Goal: Task Accomplishment & Management: Use online tool/utility

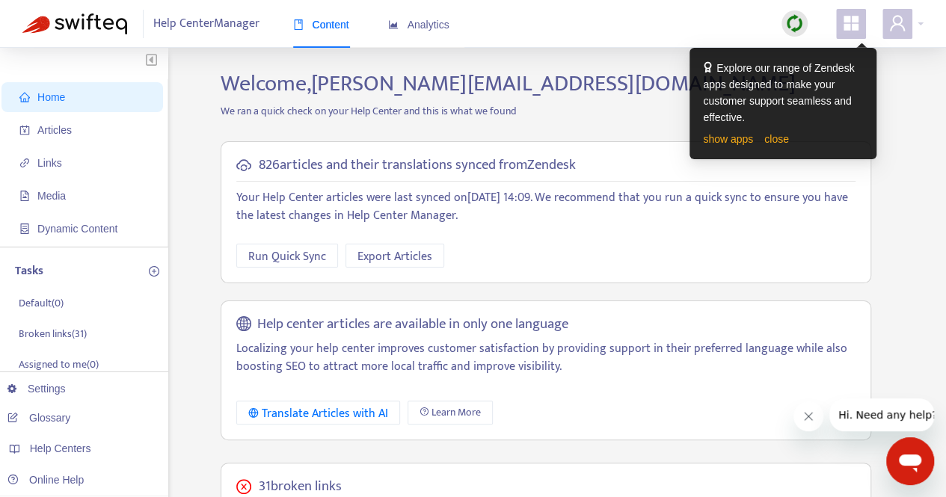
click at [776, 142] on link "close" at bounding box center [776, 139] width 25 height 12
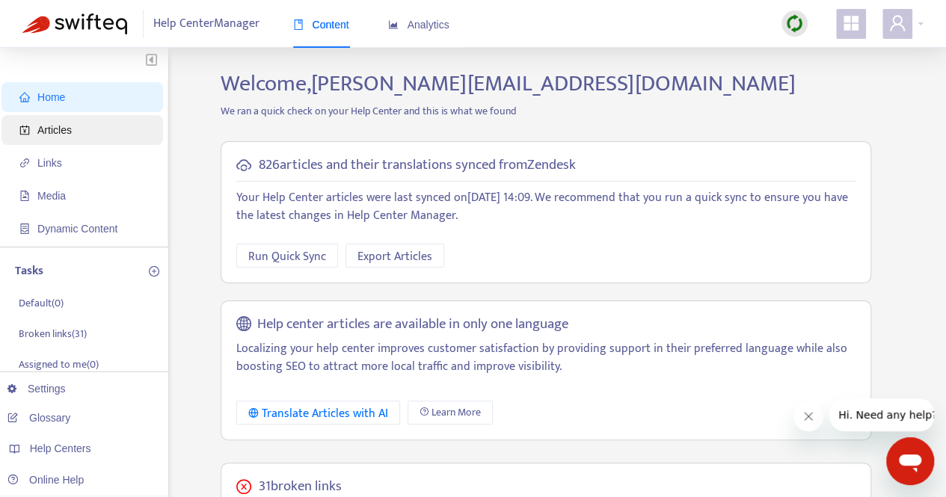
click at [70, 129] on span "Articles" at bounding box center [54, 130] width 34 height 12
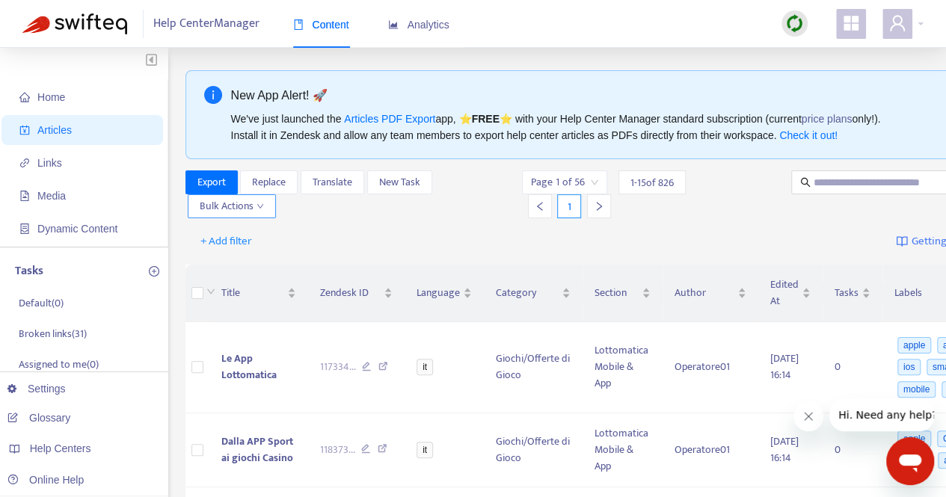
click at [261, 203] on icon "down" at bounding box center [260, 206] width 7 height 7
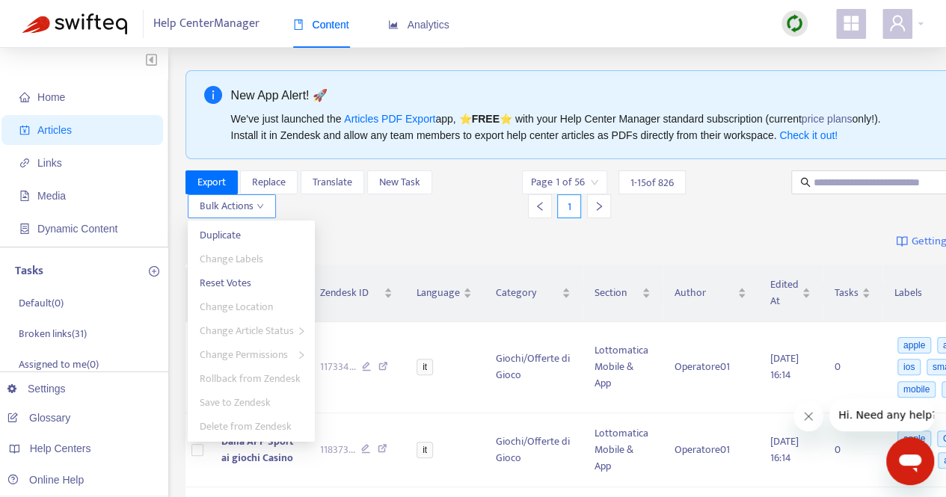
click at [258, 206] on icon "down" at bounding box center [260, 206] width 6 height 4
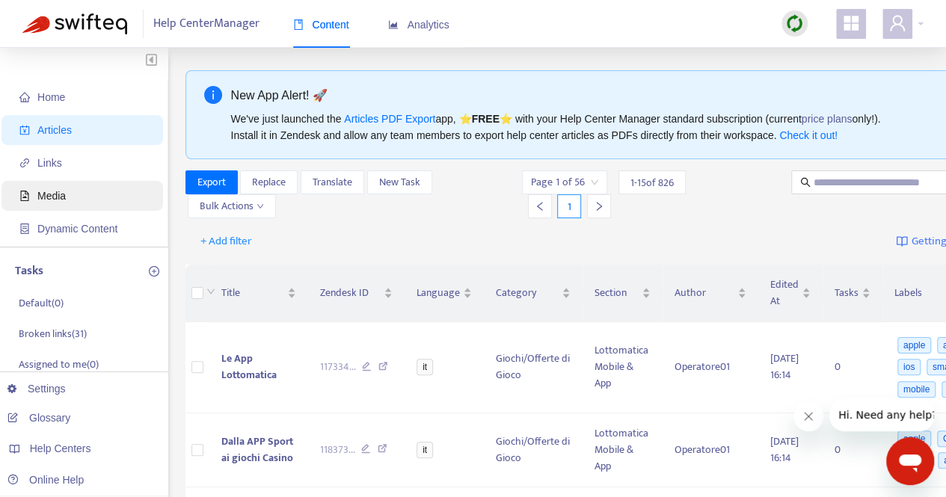
click at [55, 205] on span "Media" at bounding box center [85, 196] width 132 height 30
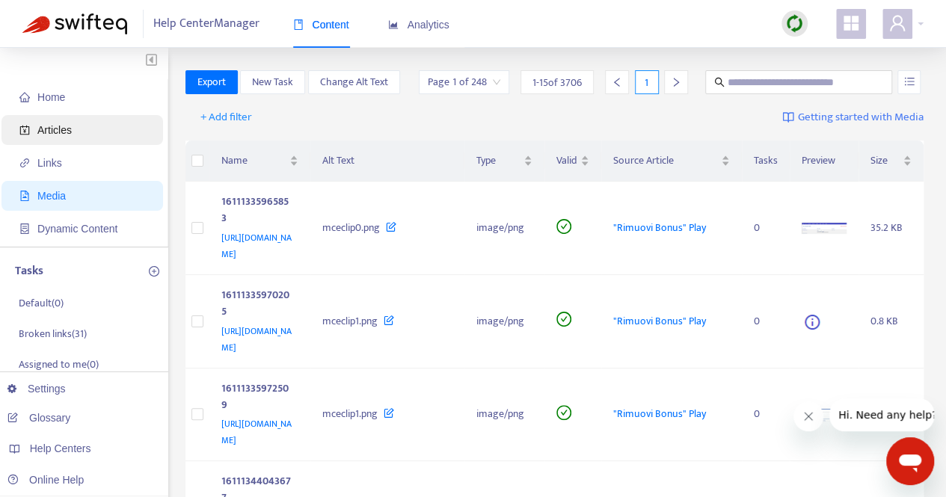
click at [65, 126] on span "Articles" at bounding box center [54, 130] width 34 height 12
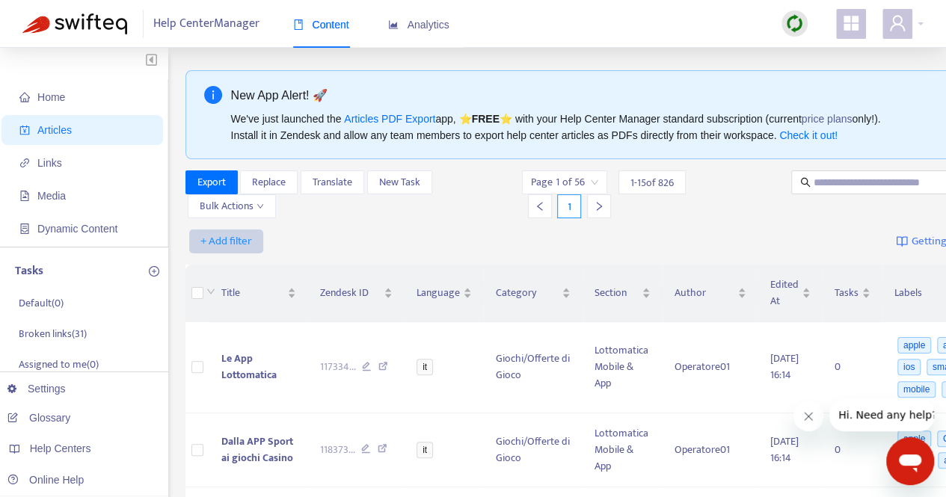
click at [212, 236] on span "+ Add filter" at bounding box center [226, 242] width 52 height 18
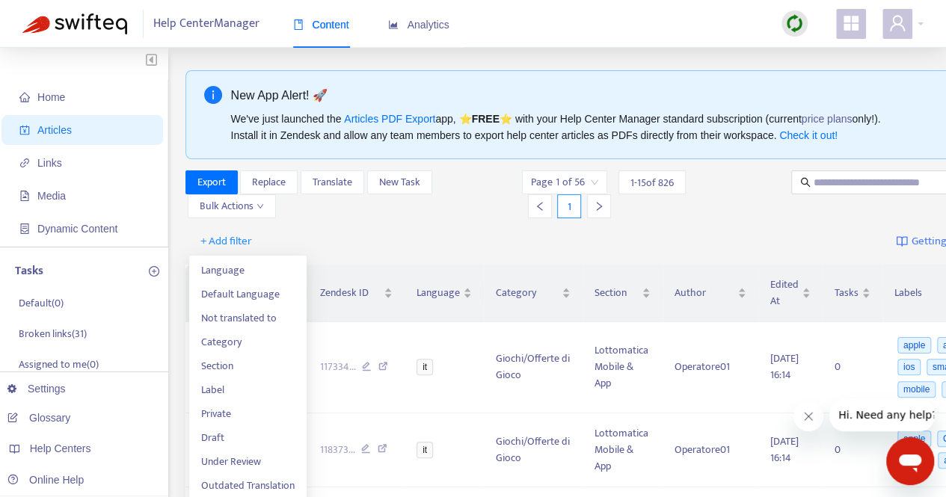
click at [376, 239] on div "+ Add filter Getting started with Articles" at bounding box center [615, 241] width 859 height 35
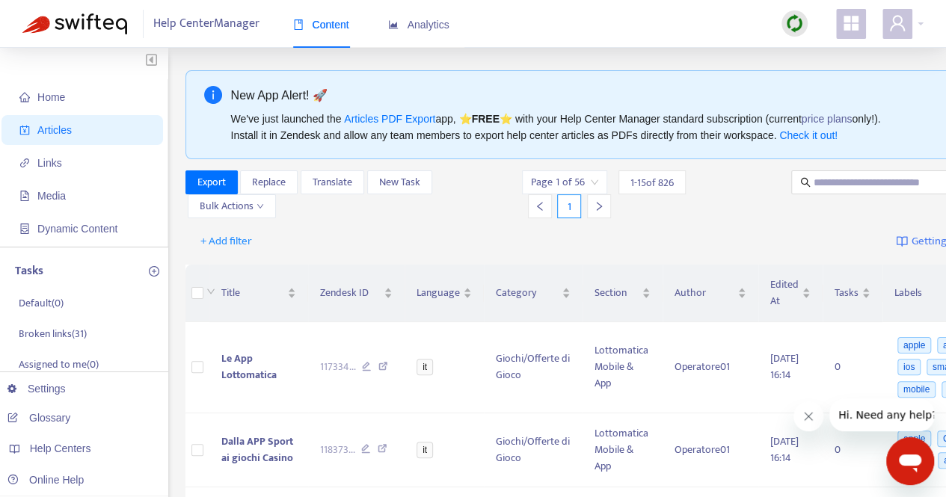
click at [925, 17] on div "Help Center Manager Content Analytics" at bounding box center [473, 24] width 946 height 48
click at [920, 25] on div at bounding box center [903, 24] width 41 height 30
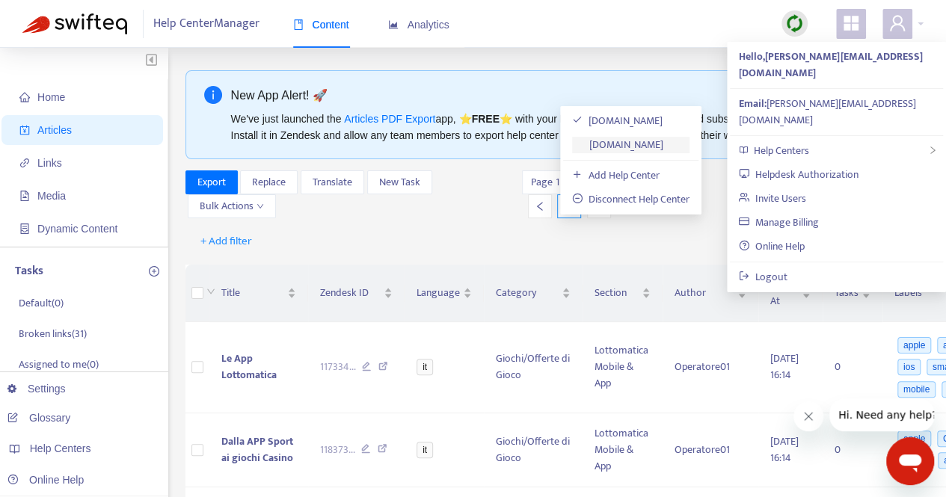
click at [663, 141] on link "planetwin365.zendesk.com" at bounding box center [617, 144] width 91 height 17
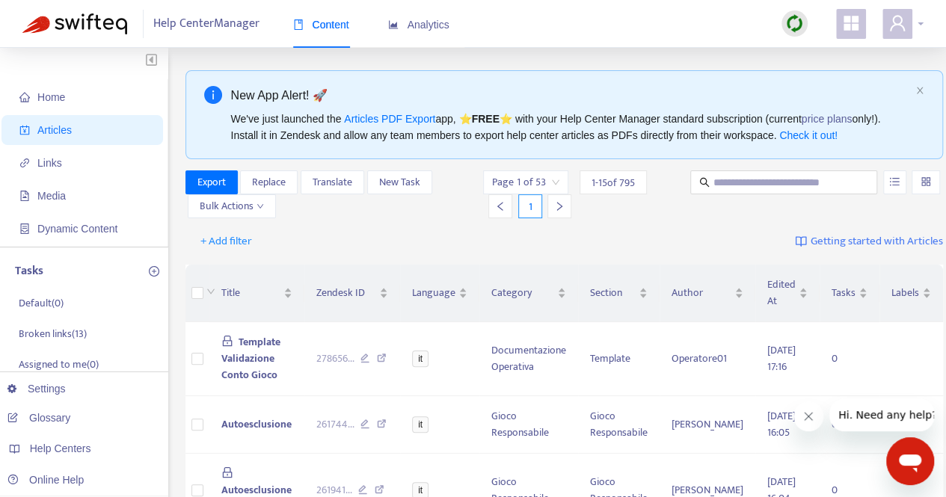
click at [908, 24] on span at bounding box center [898, 24] width 30 height 30
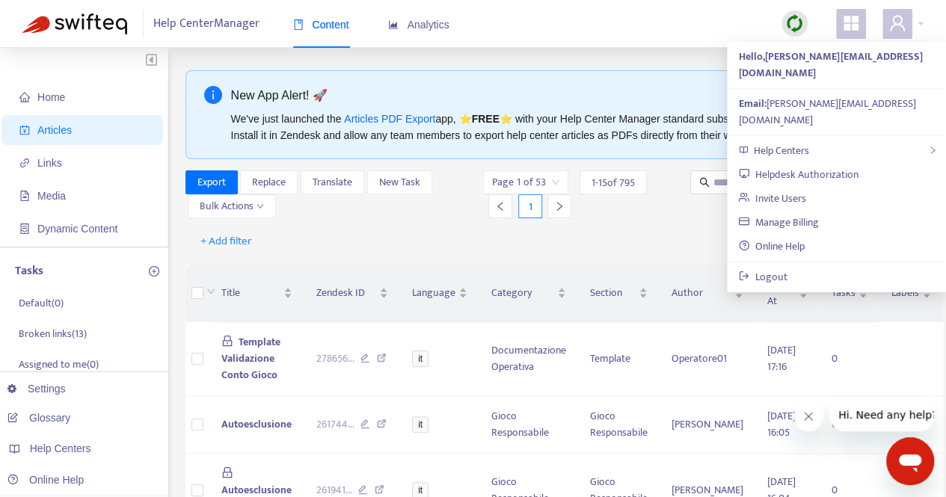
click at [688, 215] on div at bounding box center [784, 195] width 193 height 48
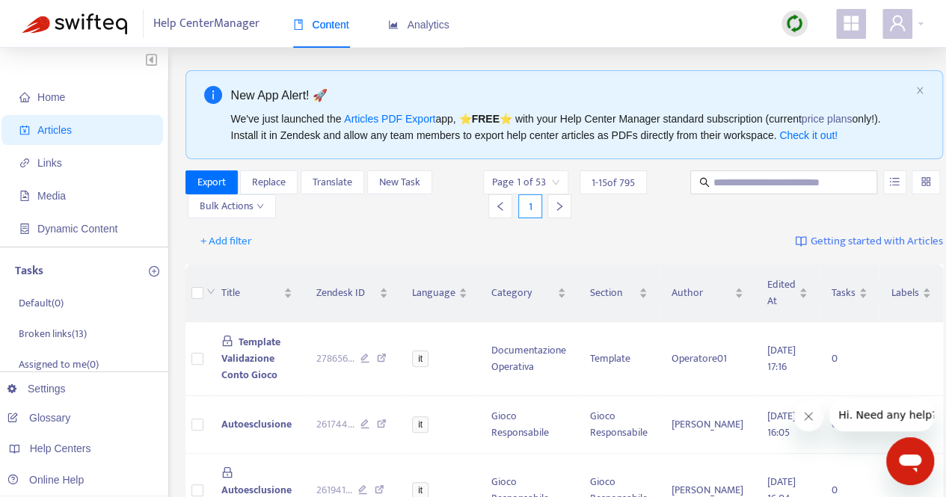
click at [850, 19] on icon "appstore" at bounding box center [851, 23] width 15 height 15
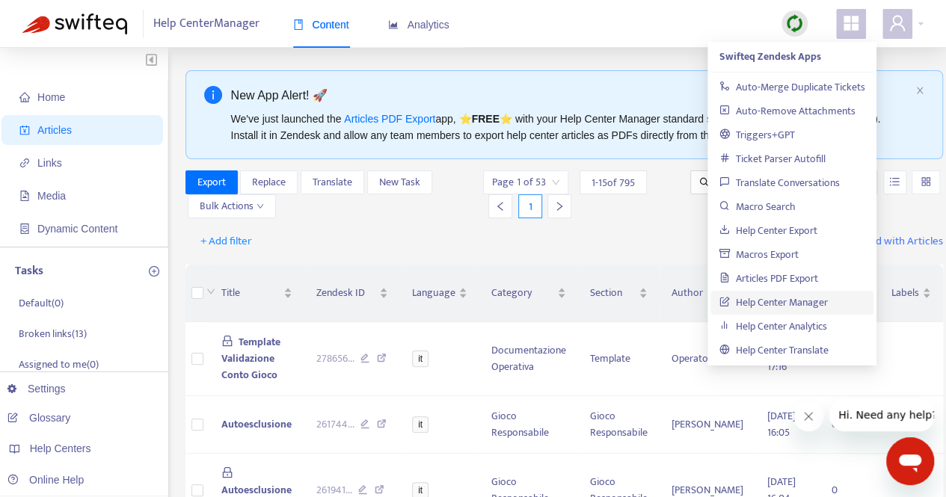
click at [611, 248] on div "+ Add filter Getting started with Articles" at bounding box center [565, 241] width 758 height 35
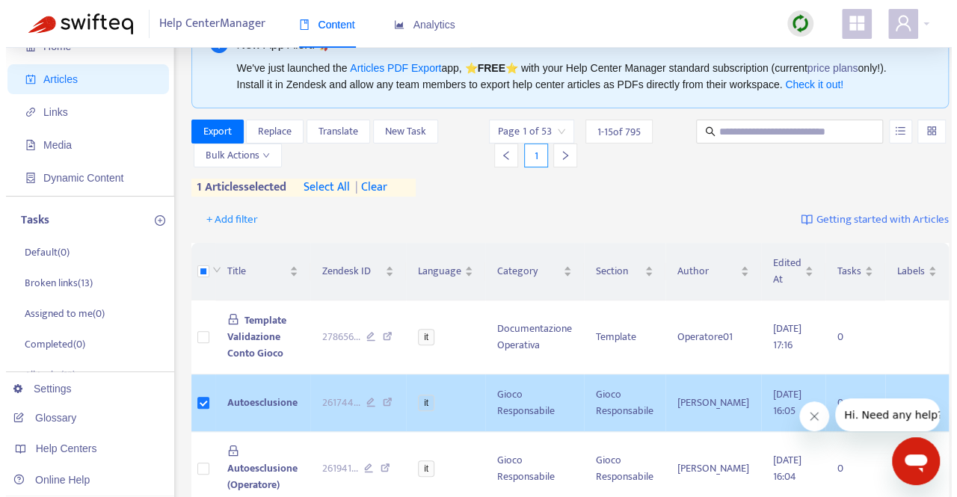
scroll to position [75, 0]
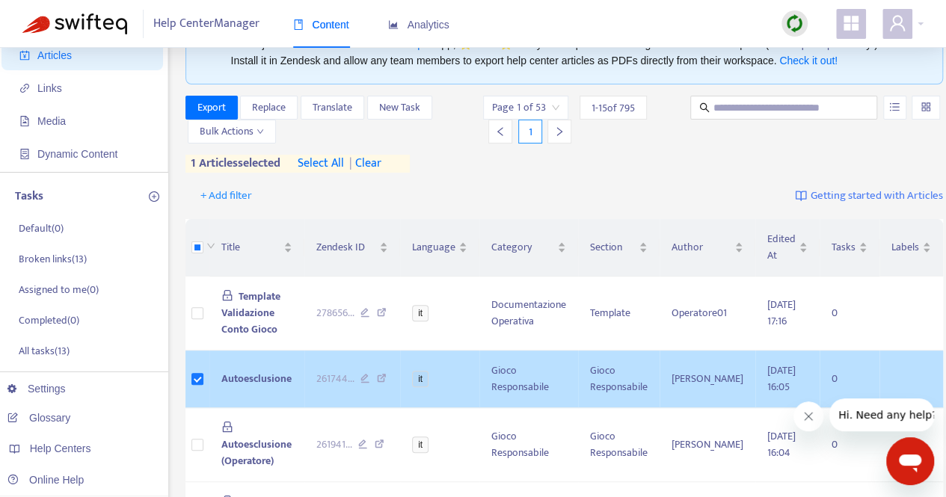
click at [268, 376] on span "Autoesclusione" at bounding box center [256, 378] width 70 height 17
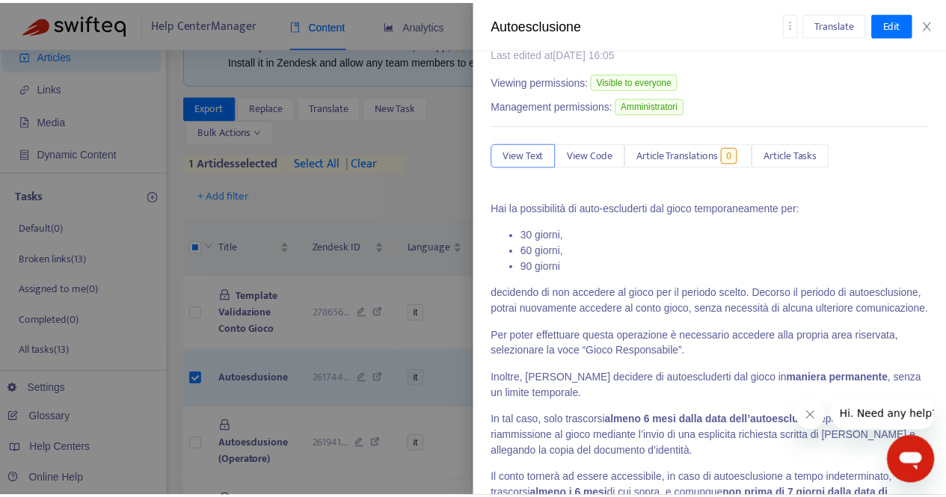
scroll to position [0, 0]
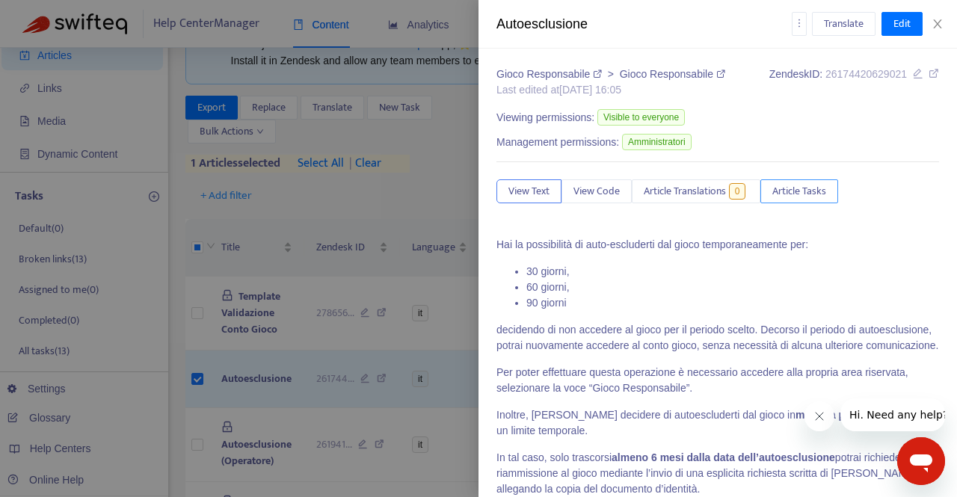
click at [820, 189] on span "Article Tasks" at bounding box center [800, 191] width 54 height 16
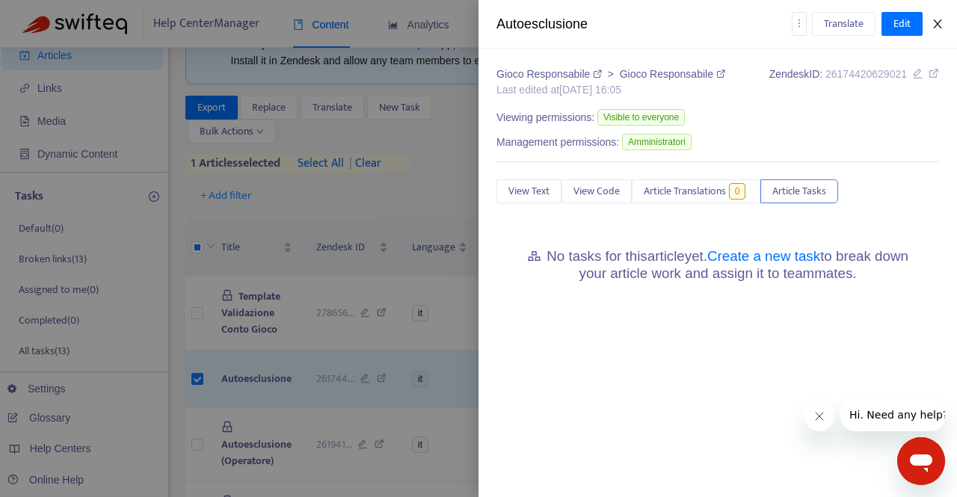
click at [935, 28] on icon "close" at bounding box center [937, 23] width 8 height 9
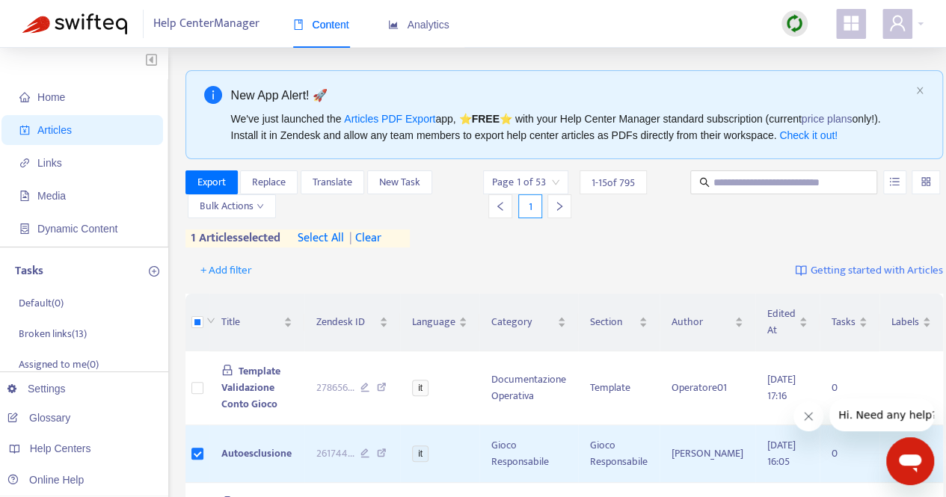
click at [921, 180] on input "search" at bounding box center [926, 182] width 10 height 22
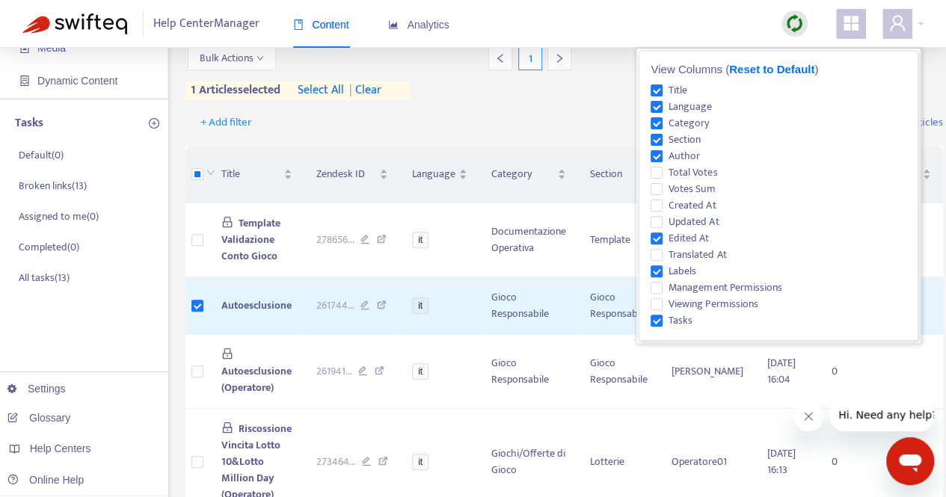
scroll to position [150, 0]
click at [599, 16] on div "Help Center Manager Content Analytics" at bounding box center [473, 24] width 946 height 48
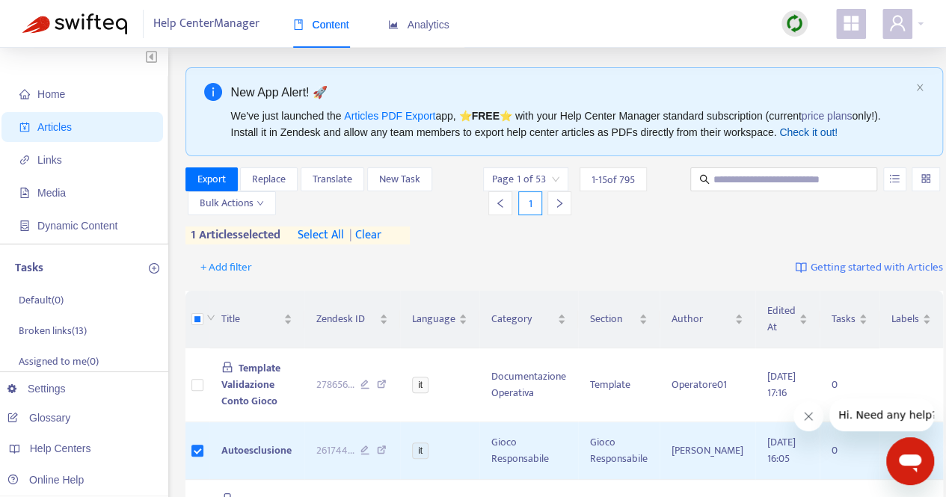
scroll to position [0, 0]
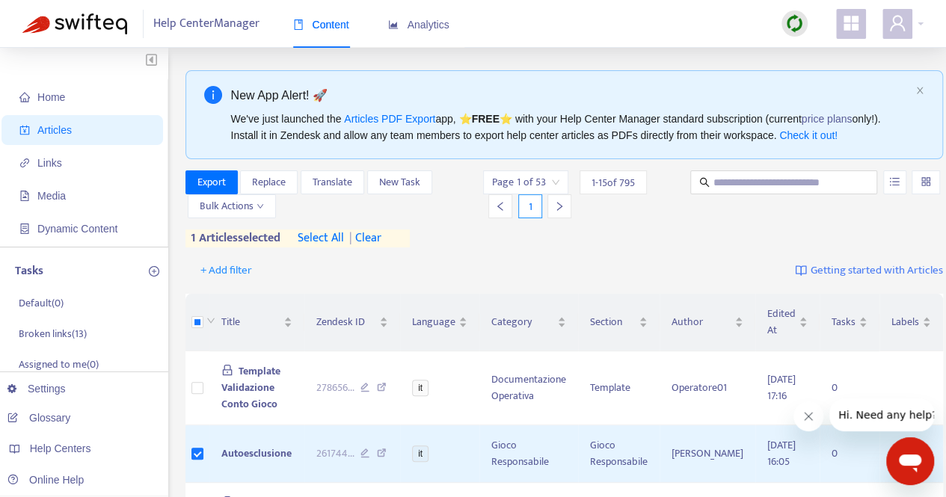
click at [849, 31] on icon "appstore" at bounding box center [851, 23] width 15 height 15
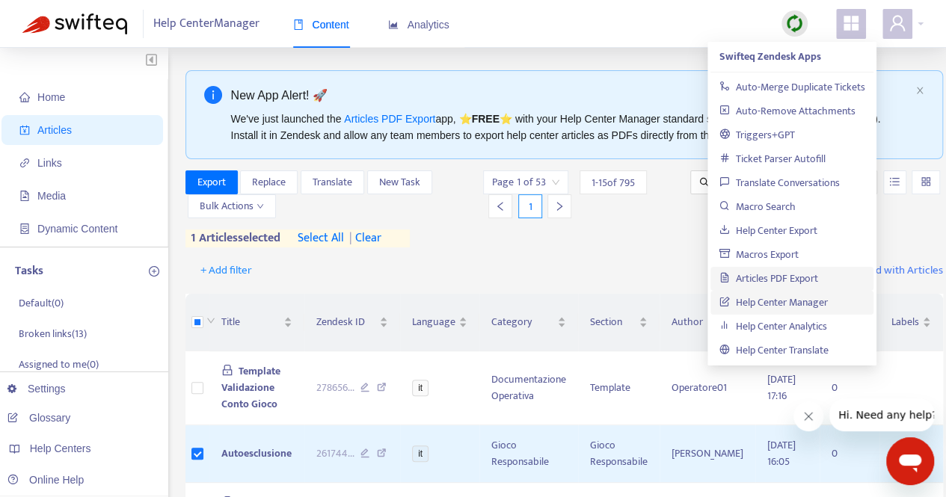
click at [794, 275] on link "Articles PDF Export" at bounding box center [769, 278] width 99 height 17
click at [631, 246] on div "Export Replace Translate New Task Bulk Actions Page 1 of 53 1 - 15 of 795 1 1 a…" at bounding box center [565, 209] width 758 height 77
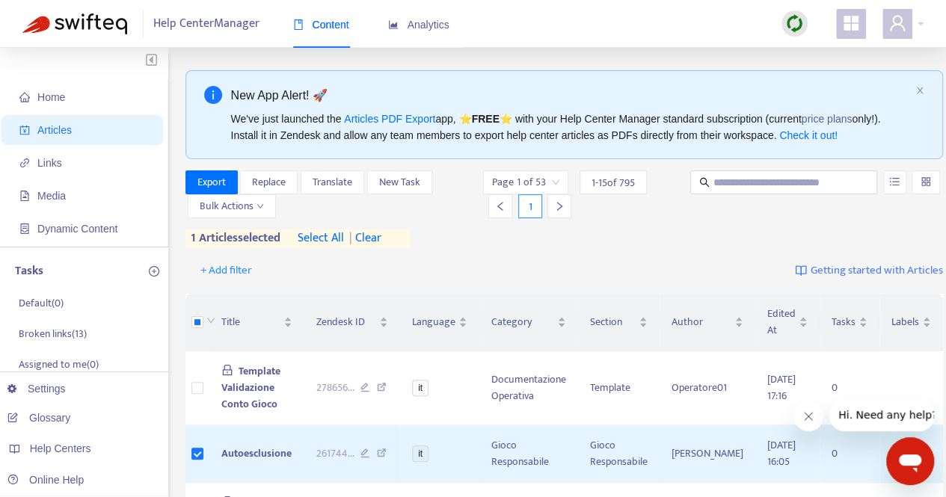
click at [323, 241] on span "select all" at bounding box center [321, 239] width 46 height 18
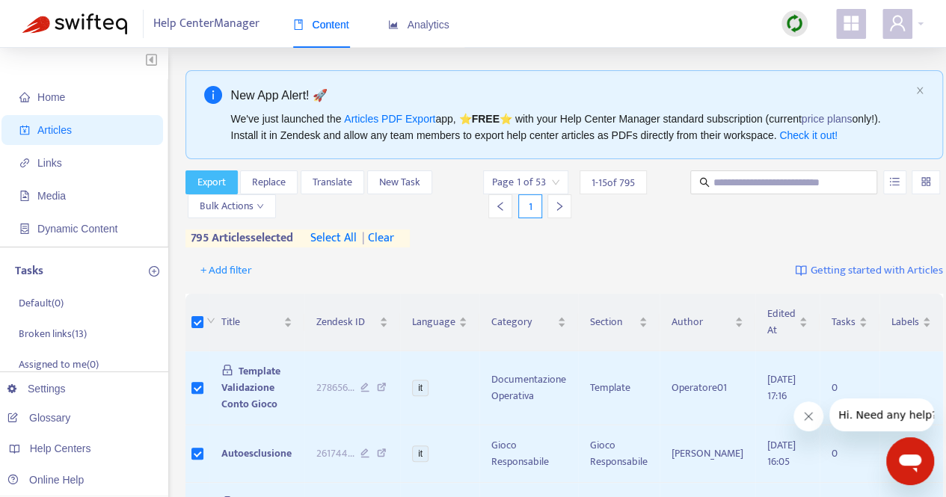
click at [209, 183] on span "Export" at bounding box center [211, 182] width 28 height 16
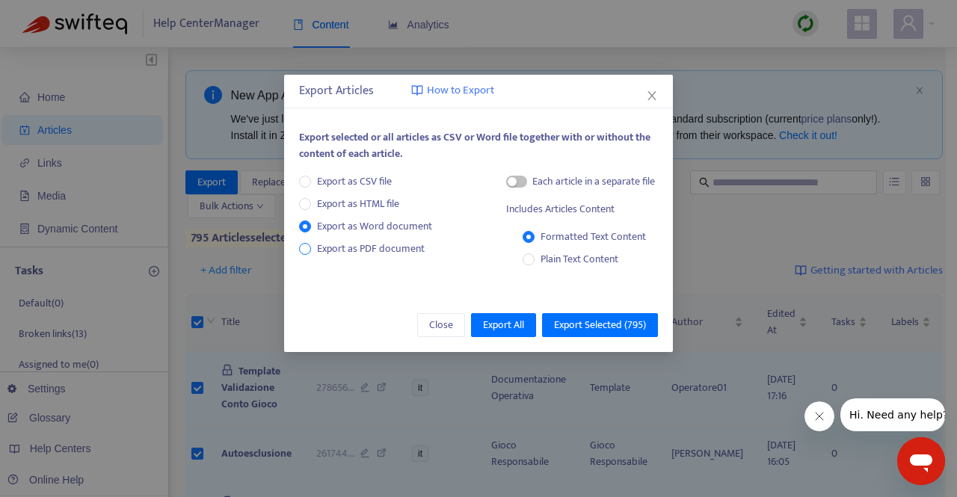
click at [311, 253] on span "Export as PDF document" at bounding box center [371, 249] width 120 height 16
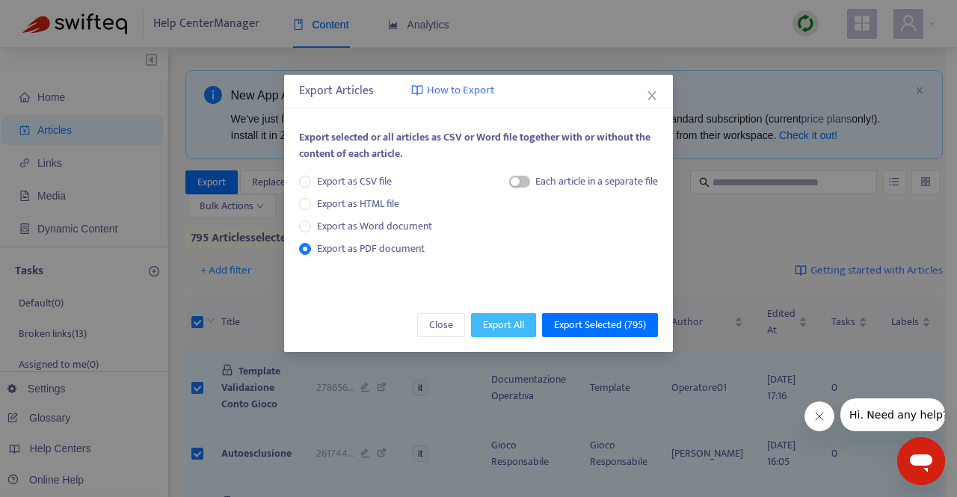
click at [507, 325] on span "Export All" at bounding box center [503, 325] width 41 height 16
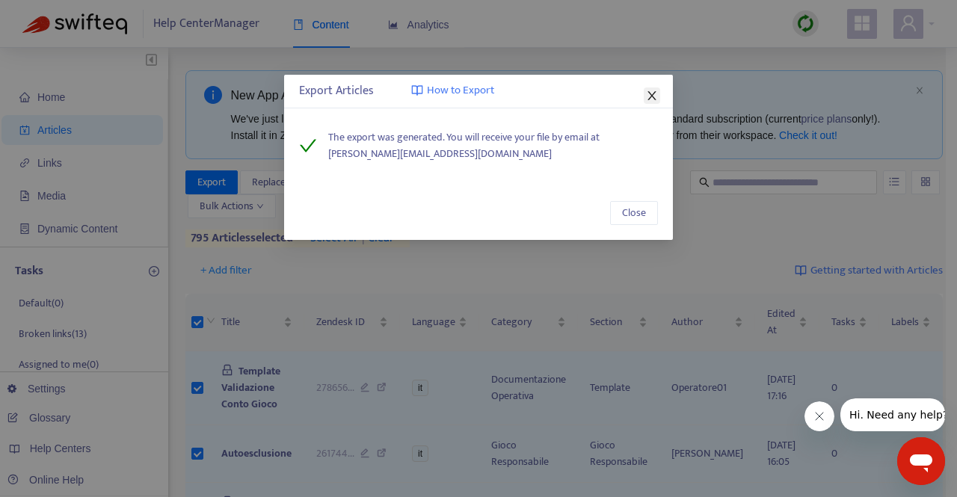
click at [649, 93] on icon "close" at bounding box center [652, 96] width 12 height 12
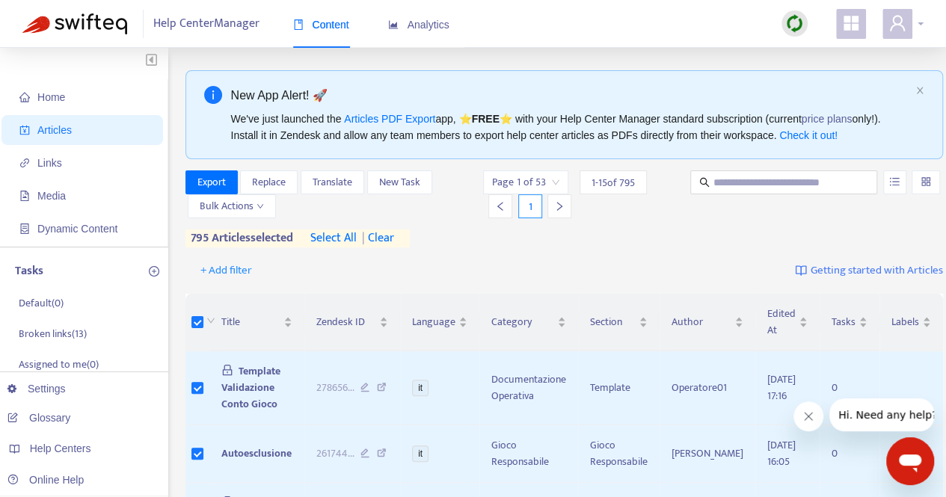
click at [916, 28] on div at bounding box center [903, 24] width 41 height 30
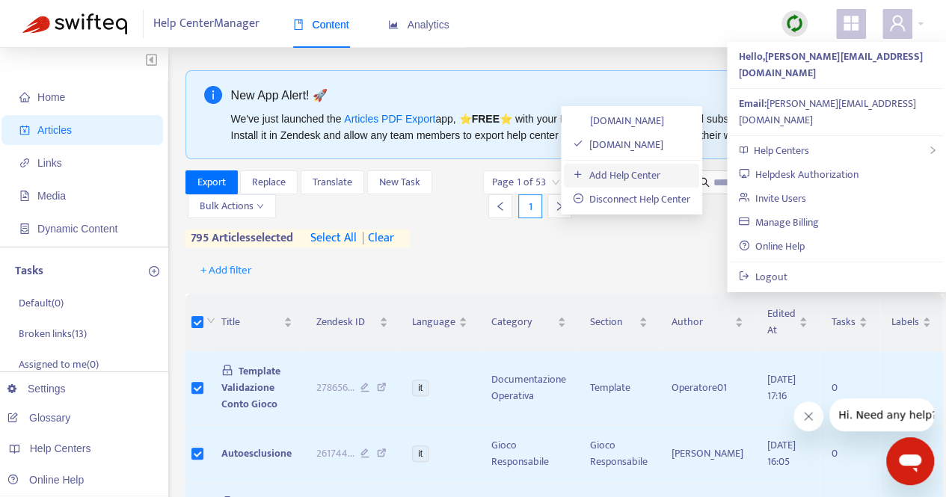
click at [591, 173] on link "Add Help Center" at bounding box center [617, 175] width 88 height 17
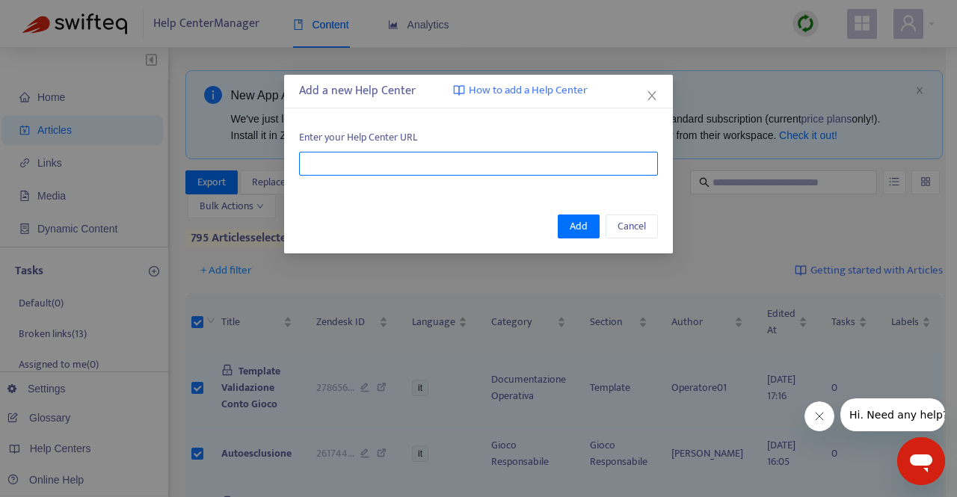
click at [441, 157] on input "text" at bounding box center [478, 164] width 359 height 24
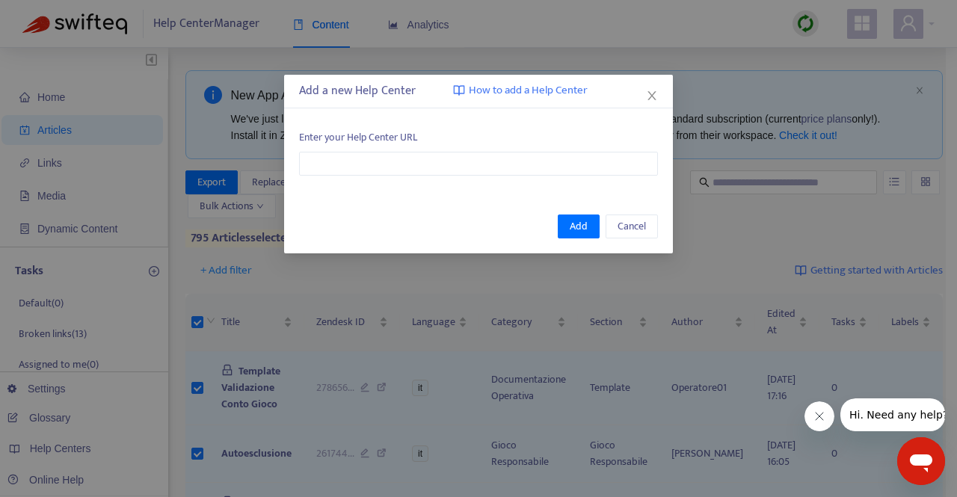
click at [732, 243] on div "Add a new Help Center How to add a Help Center Enter your Help Center URL Add C…" at bounding box center [478, 248] width 957 height 497
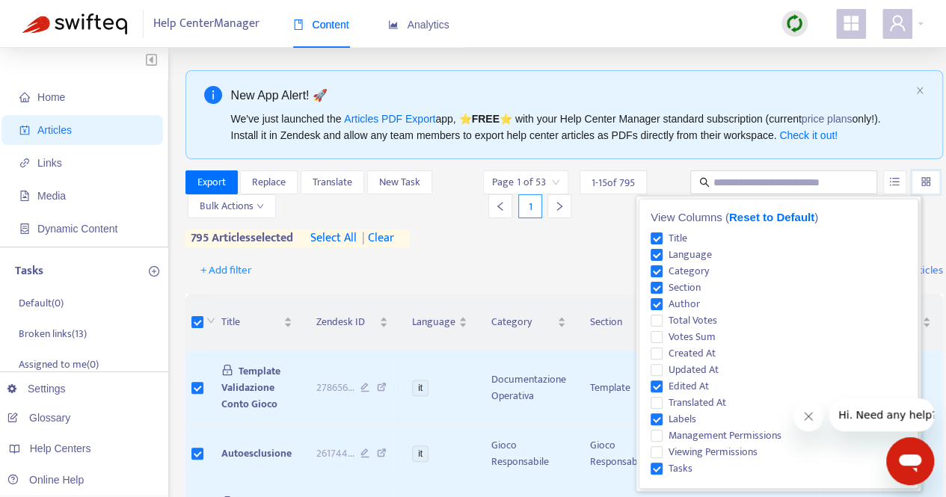
click at [921, 183] on input "search" at bounding box center [926, 182] width 10 height 22
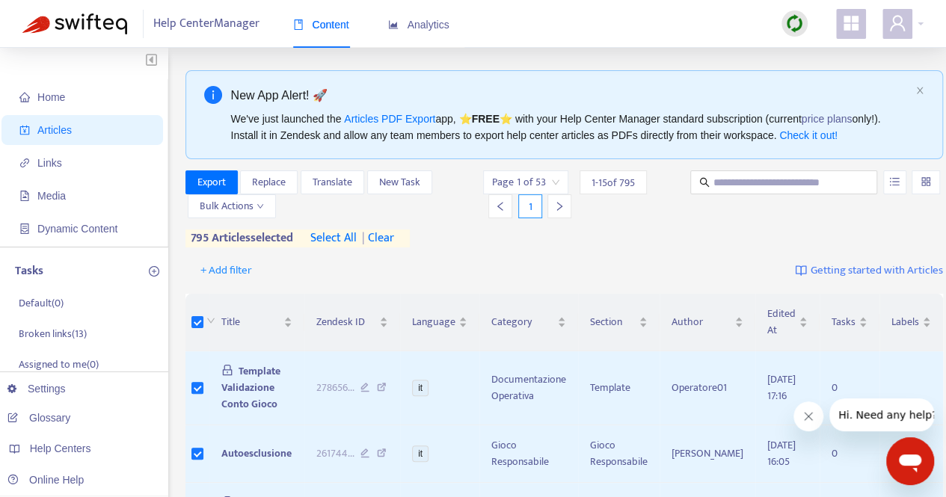
click at [595, 250] on div "Export Replace Translate New Task Bulk Actions Page 1 of 53 1 - 15 of 795 1 795…" at bounding box center [565, 212] width 758 height 83
click at [844, 18] on icon "appstore" at bounding box center [851, 23] width 15 height 15
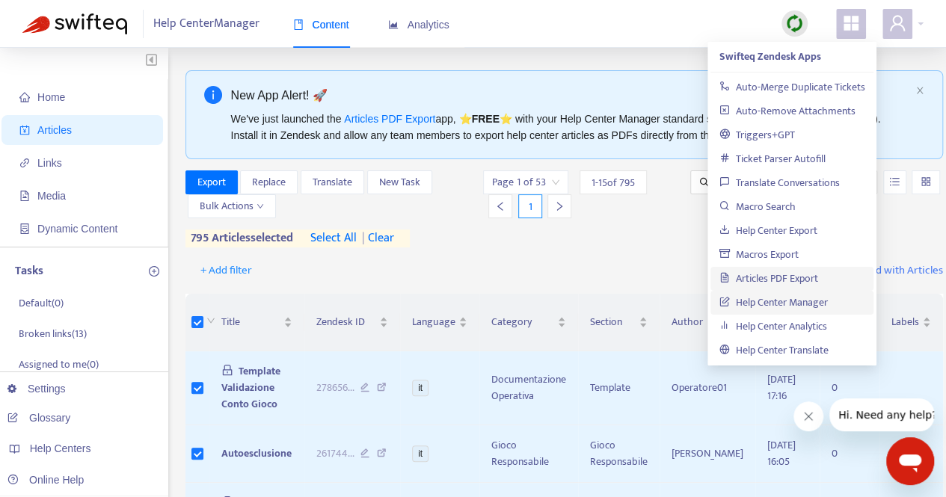
click at [642, 29] on div "Help Center Manager Content Analytics" at bounding box center [473, 24] width 946 height 48
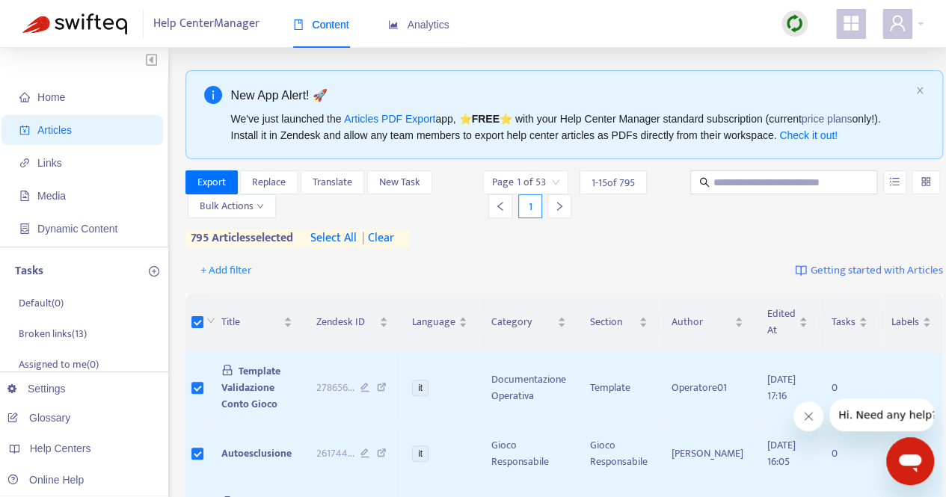
click at [859, 26] on icon "appstore" at bounding box center [851, 23] width 18 height 18
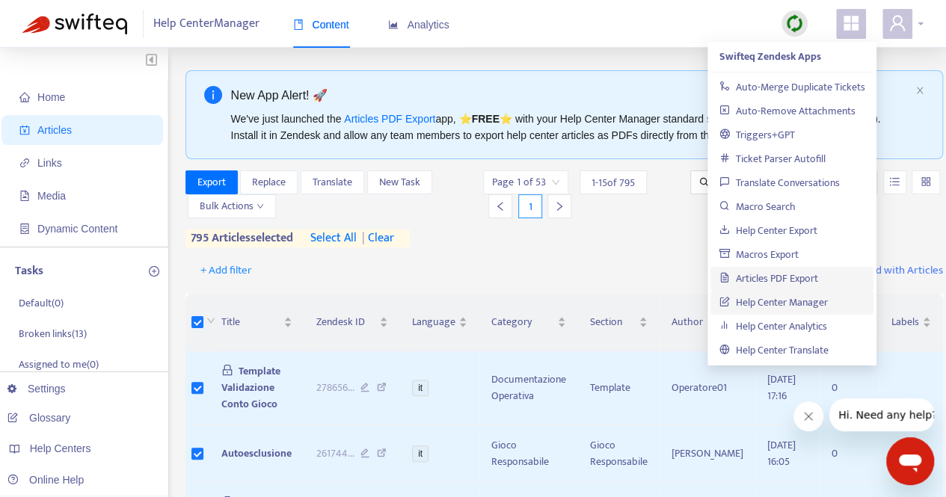
click at [916, 23] on div at bounding box center [903, 24] width 41 height 30
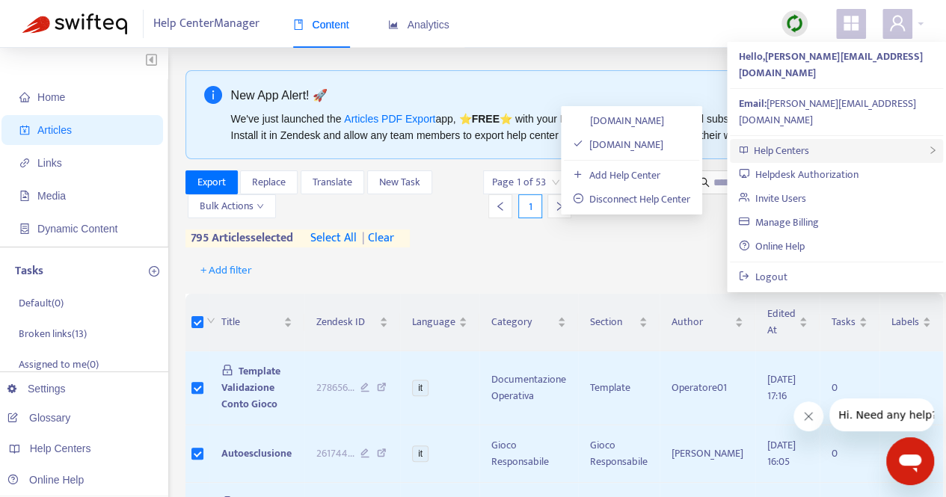
click at [809, 139] on div "Help Centers" at bounding box center [836, 151] width 213 height 24
click at [782, 142] on span "Help Centers" at bounding box center [780, 150] width 55 height 17
click at [606, 118] on link "lottomatica.zendesk.com" at bounding box center [618, 120] width 91 height 17
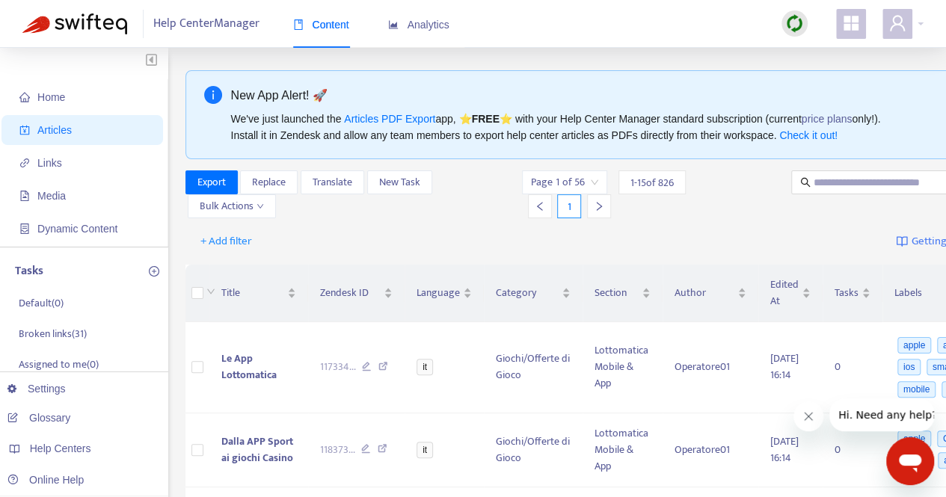
click at [855, 7] on div "Help Center Manager Content Analytics" at bounding box center [473, 24] width 946 height 48
click at [850, 22] on icon "appstore" at bounding box center [851, 23] width 18 height 18
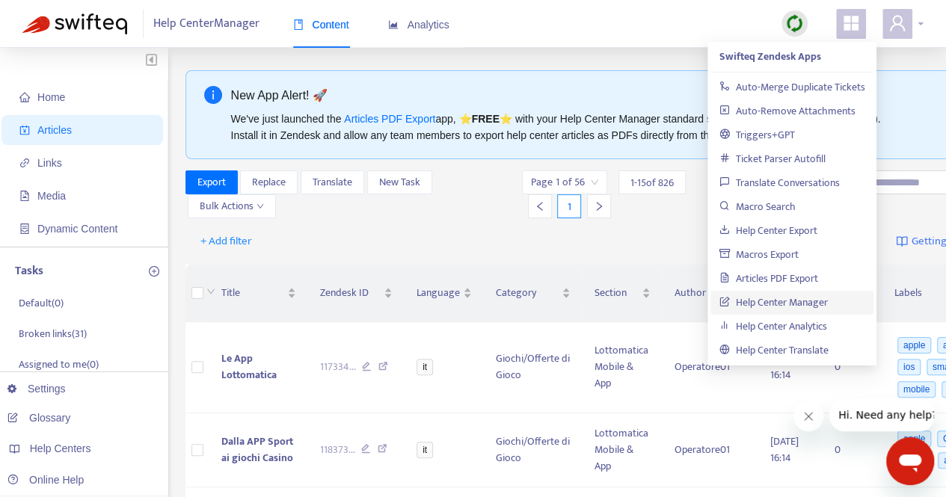
click at [892, 27] on icon "user" at bounding box center [897, 23] width 15 height 16
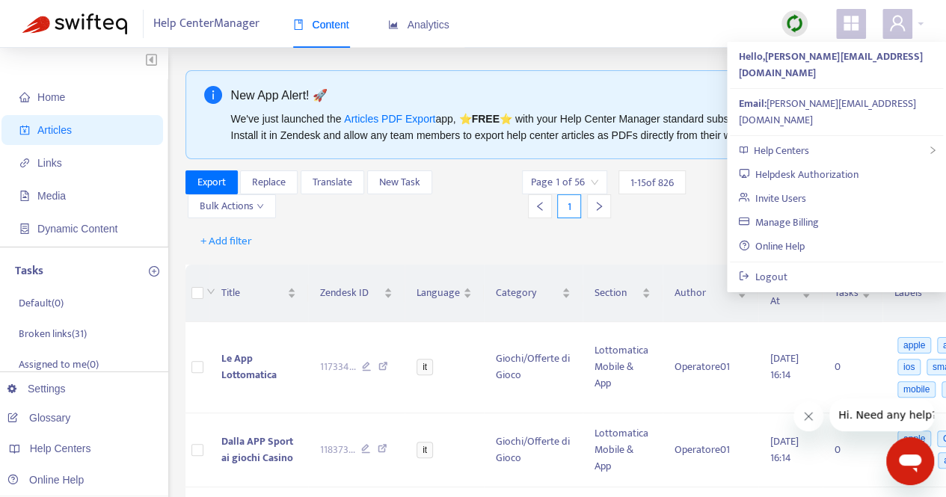
click at [491, 249] on div "+ Add filter Getting started with Articles" at bounding box center [615, 241] width 859 height 35
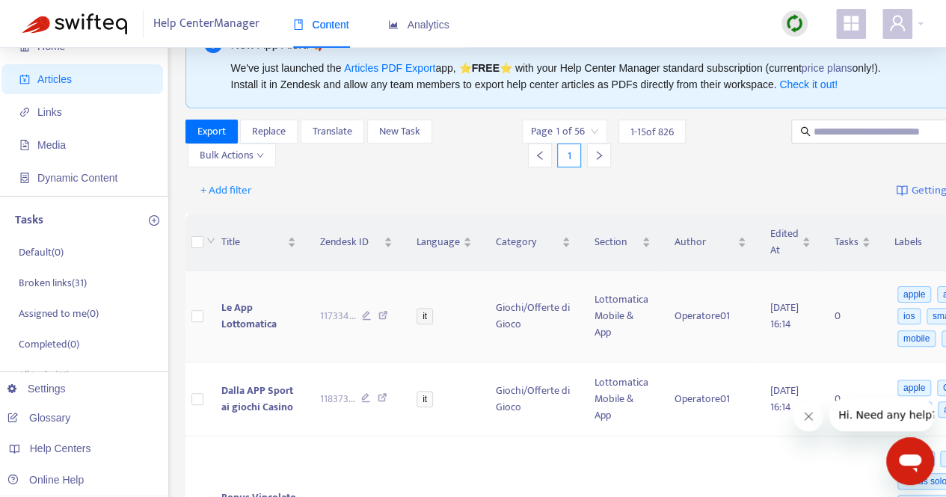
scroll to position [75, 0]
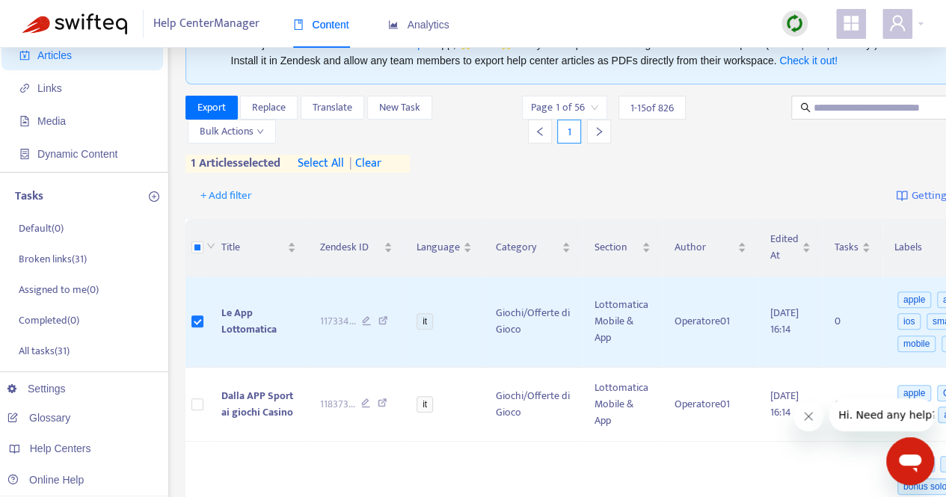
click at [333, 164] on span "select all" at bounding box center [321, 164] width 46 height 18
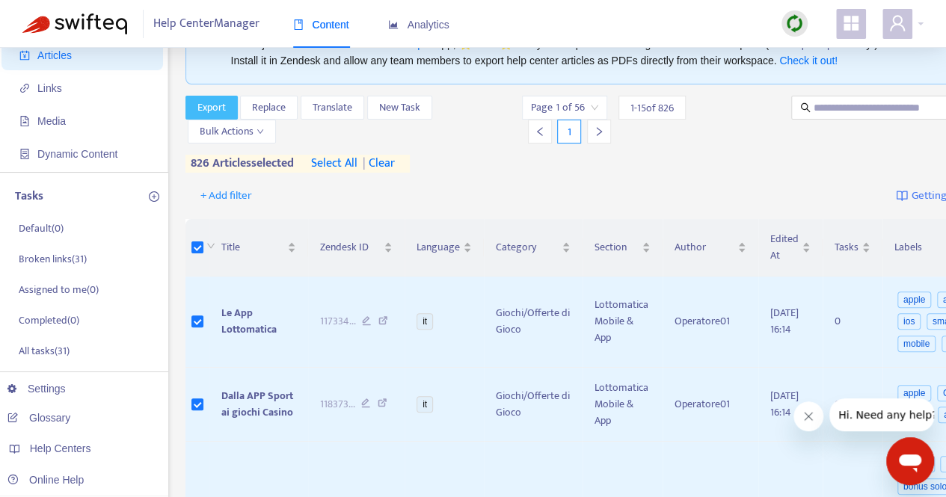
click at [212, 105] on span "Export" at bounding box center [211, 107] width 28 height 16
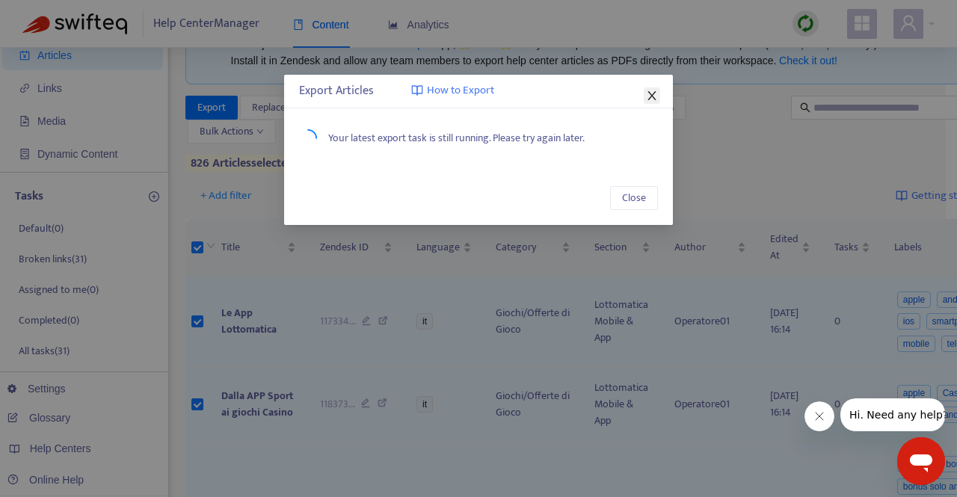
click at [652, 96] on icon "close" at bounding box center [652, 96] width 12 height 12
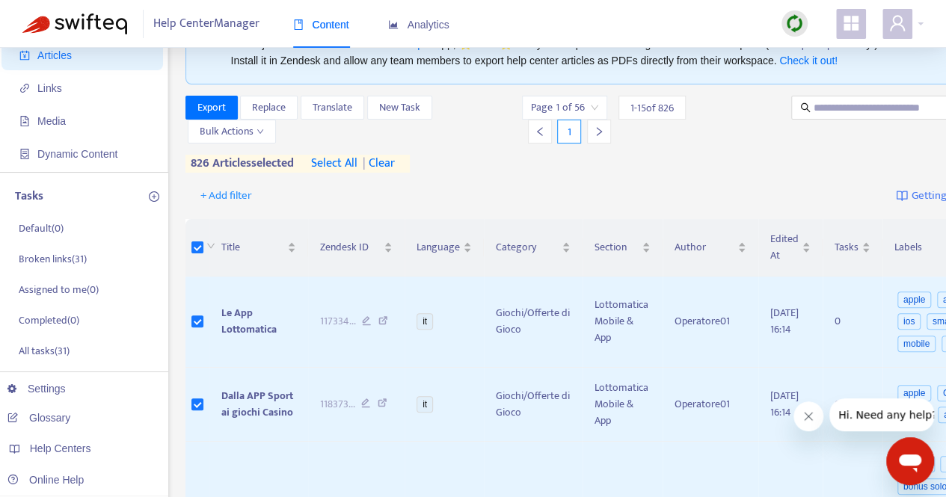
click at [744, 201] on div "+ Add filter Getting started with Articles" at bounding box center [615, 196] width 859 height 35
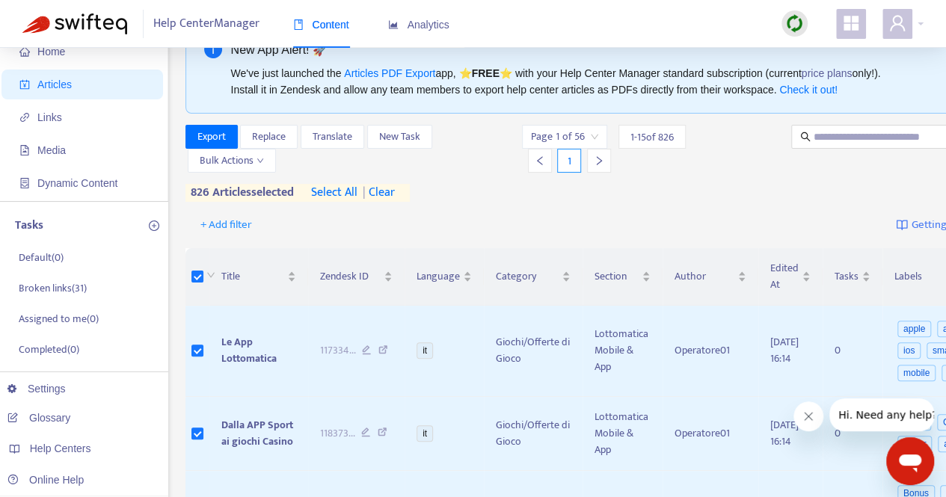
scroll to position [0, 0]
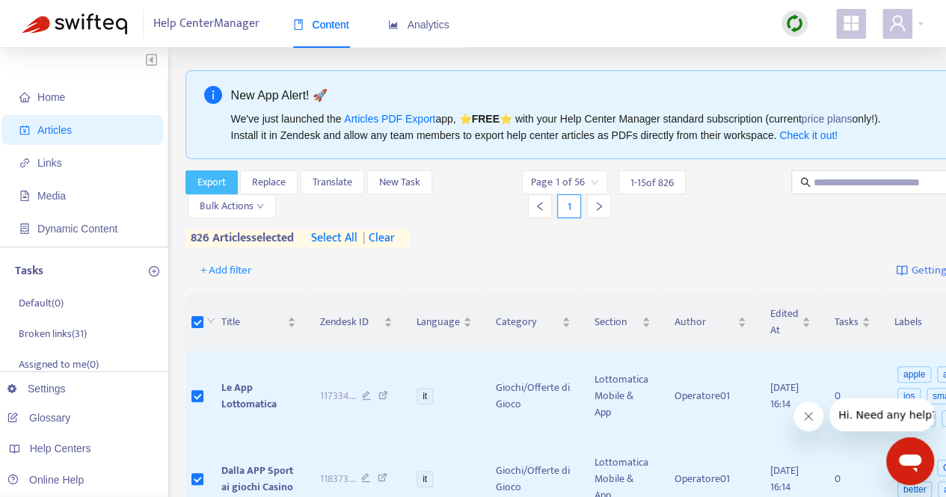
click at [220, 183] on span "Export" at bounding box center [211, 182] width 28 height 16
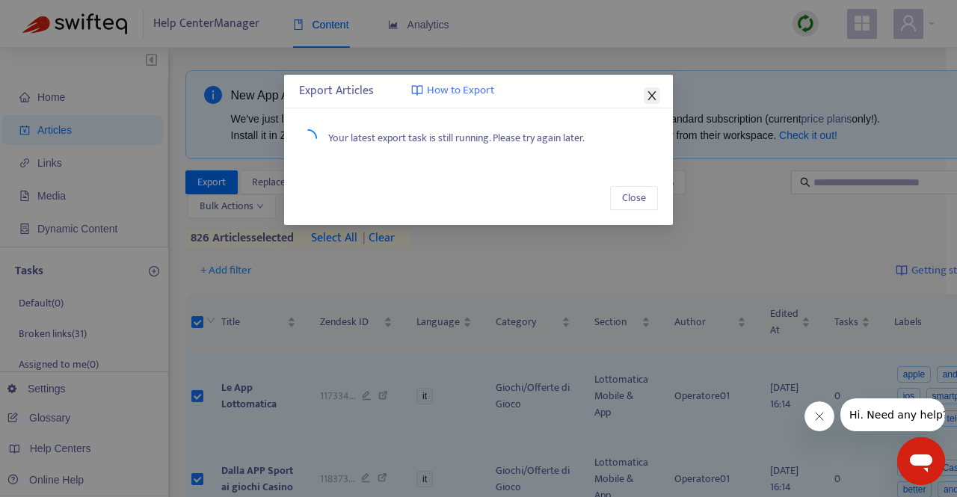
click at [656, 100] on icon "close" at bounding box center [652, 96] width 12 height 12
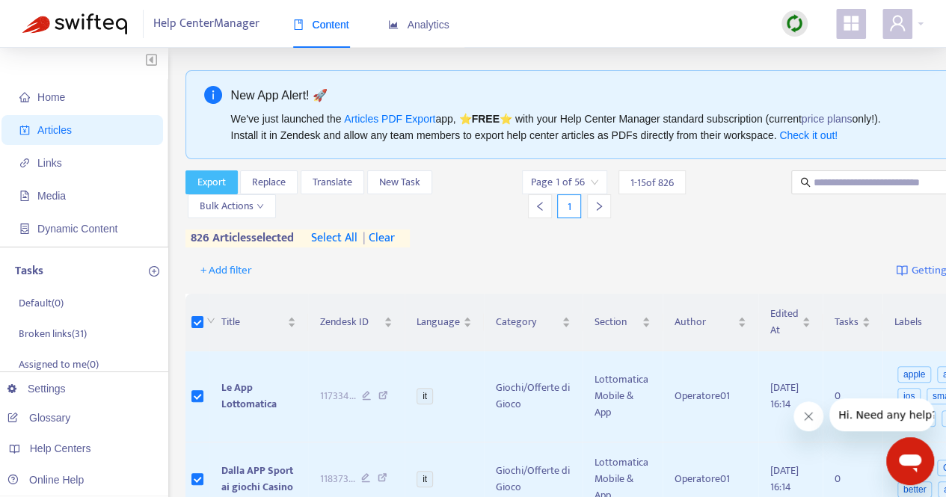
click at [221, 186] on span "Export" at bounding box center [211, 182] width 28 height 16
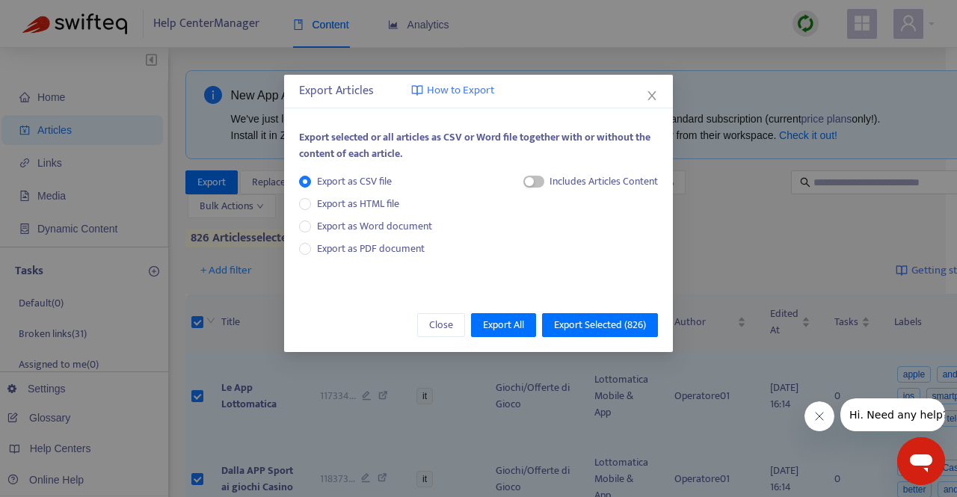
click at [654, 102] on button "Close" at bounding box center [652, 96] width 16 height 16
